Goal: Task Accomplishment & Management: Manage account settings

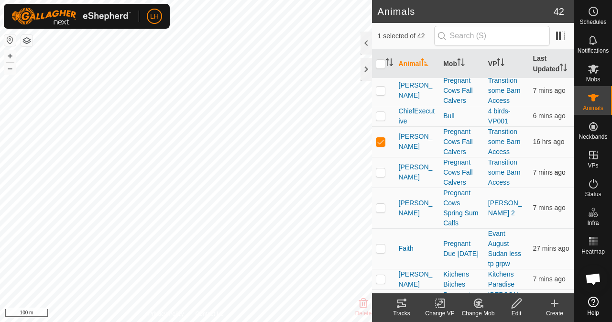
scroll to position [191, 0]
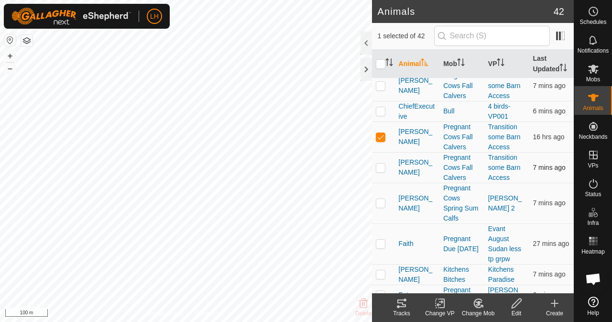
drag, startPoint x: 382, startPoint y: 144, endPoint x: 378, endPoint y: 169, distance: 24.8
click at [382, 141] on p-checkbox at bounding box center [381, 137] width 10 height 8
checkbox input "false"
click at [380, 206] on p-checkbox at bounding box center [381, 203] width 10 height 8
checkbox input "true"
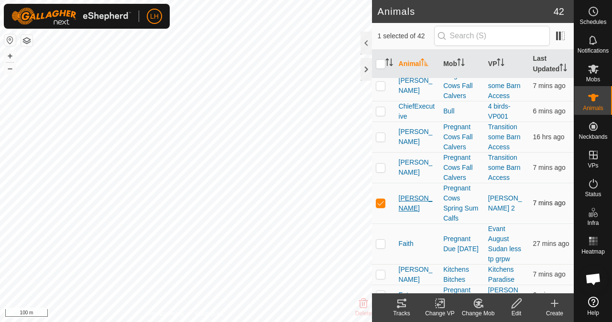
click at [408, 209] on span "[PERSON_NAME]" at bounding box center [417, 203] width 37 height 20
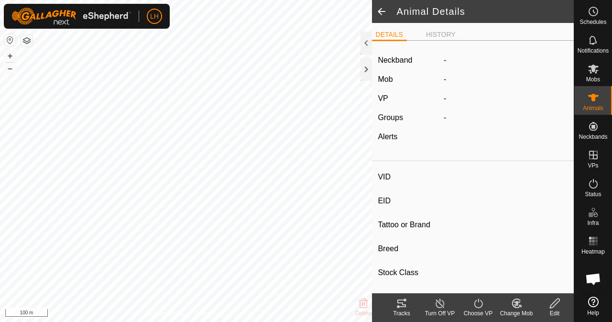
type input "[PERSON_NAME]"
type input "-"
type input "Red Angus"
type input "Registered 3A 50"
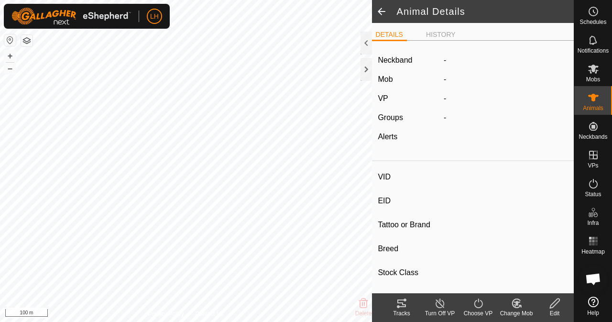
type input "04/2019"
type input "6 years 7 months"
type input "0 kg"
type input "-"
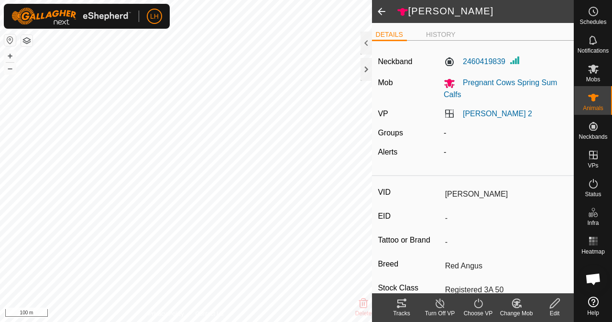
click at [380, 13] on span at bounding box center [381, 11] width 19 height 23
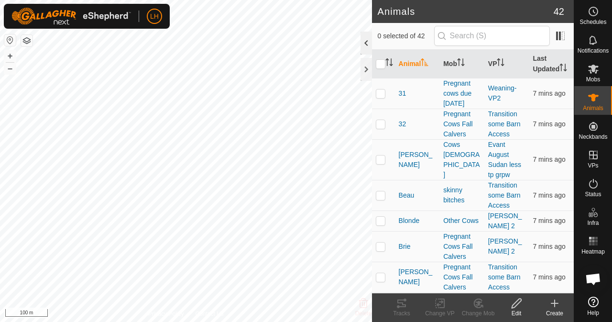
click at [362, 36] on div at bounding box center [365, 43] width 11 height 23
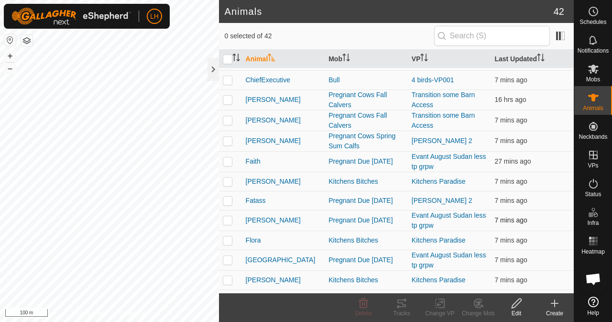
scroll to position [143, 0]
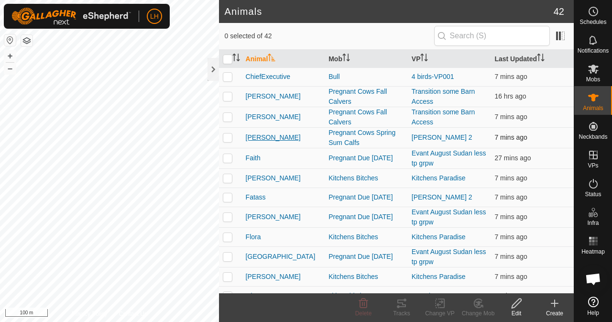
click at [253, 134] on span "[PERSON_NAME]" at bounding box center [273, 137] width 55 height 10
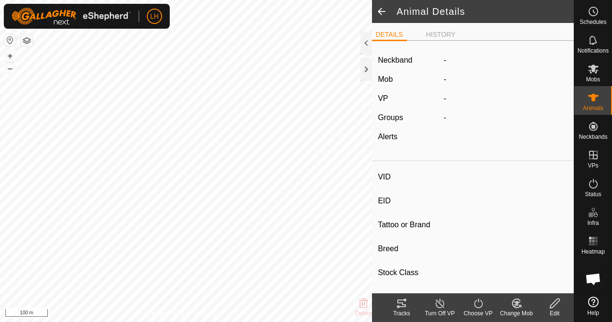
type input "[PERSON_NAME]"
type input "-"
type input "Red Angus"
type input "Registered 3A 50"
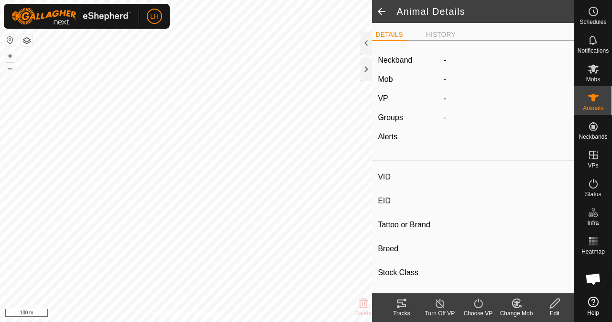
type input "04/2019"
type input "6 years 7 months"
type input "0 kg"
type input "-"
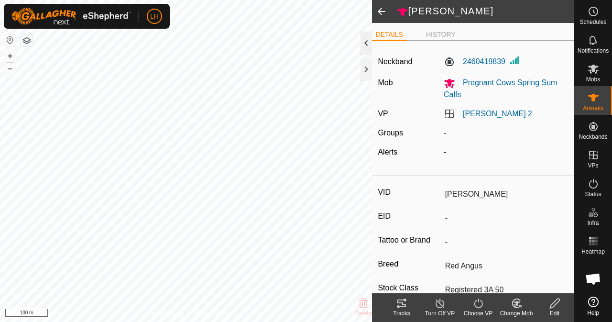
click at [368, 44] on div at bounding box center [365, 43] width 11 height 23
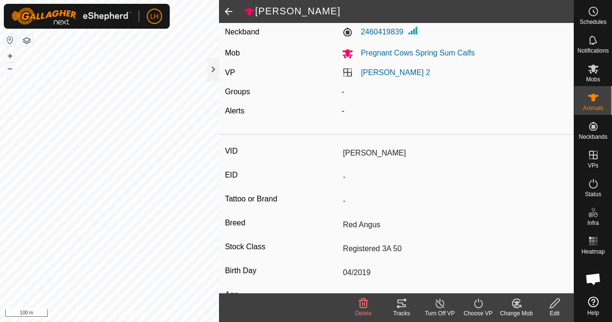
scroll to position [137, 0]
